Goal: Task Accomplishment & Management: Manage account settings

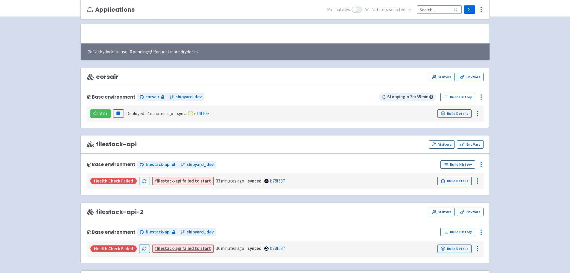
scroll to position [60, 0]
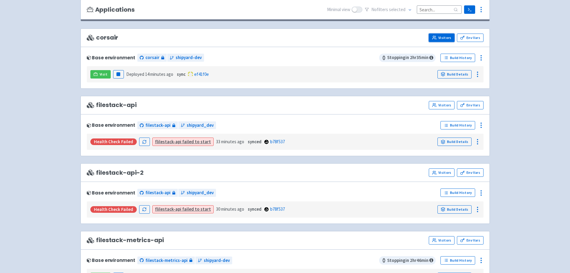
click at [446, 40] on link "Visitors" at bounding box center [442, 38] width 26 height 8
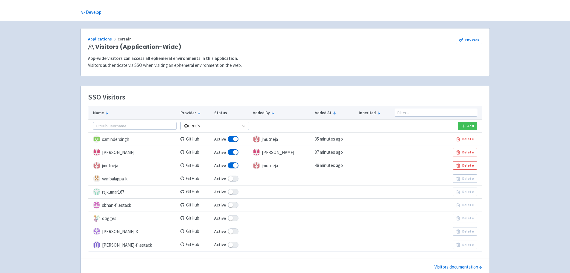
scroll to position [52, 0]
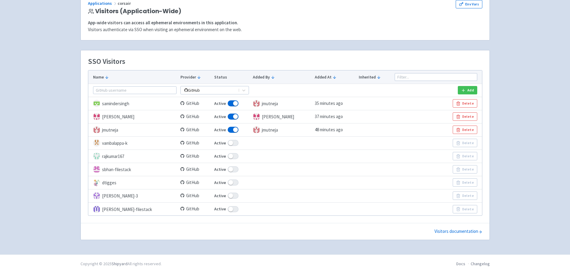
click at [231, 146] on label "Active" at bounding box center [231, 143] width 35 height 7
click at [218, 145] on input "Active" at bounding box center [216, 143] width 4 height 4
checkbox input "false"
click at [230, 159] on label "Active" at bounding box center [231, 156] width 35 height 7
click at [218, 158] on input "Active" at bounding box center [216, 156] width 4 height 4
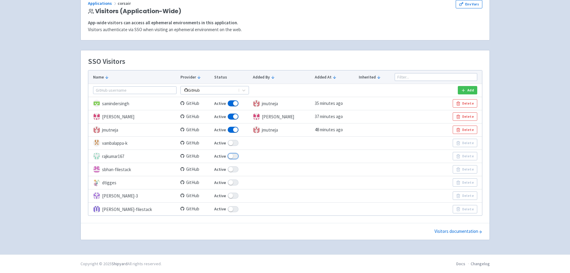
checkbox input "false"
click at [230, 169] on span at bounding box center [233, 169] width 11 height 6
click at [218, 169] on input "Active" at bounding box center [216, 169] width 4 height 4
checkbox input "false"
click at [230, 179] on td "Active" at bounding box center [231, 182] width 39 height 13
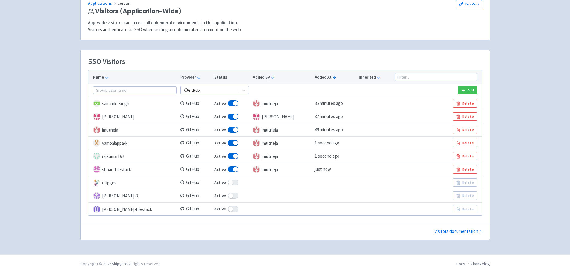
click at [231, 195] on span at bounding box center [233, 196] width 11 height 6
click at [218, 195] on input "Active" at bounding box center [216, 196] width 4 height 4
checkbox input "false"
click at [229, 188] on td "Active" at bounding box center [231, 182] width 39 height 13
click at [230, 212] on span at bounding box center [233, 209] width 11 height 6
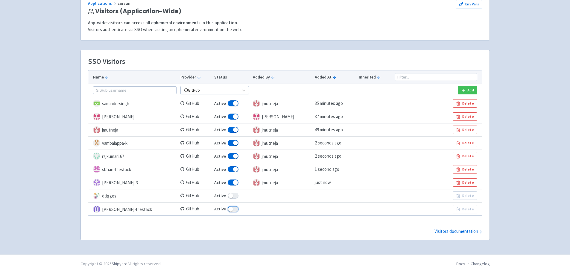
click at [218, 211] on input "Active" at bounding box center [216, 209] width 4 height 4
checkbox input "false"
click at [228, 210] on span at bounding box center [233, 209] width 11 height 6
click at [218, 210] on input "Active" at bounding box center [216, 209] width 4 height 4
checkbox input "false"
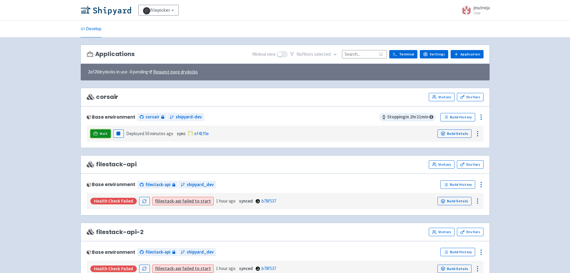
click at [104, 130] on link "Visit" at bounding box center [100, 133] width 20 height 8
